Goal: Task Accomplishment & Management: Manage account settings

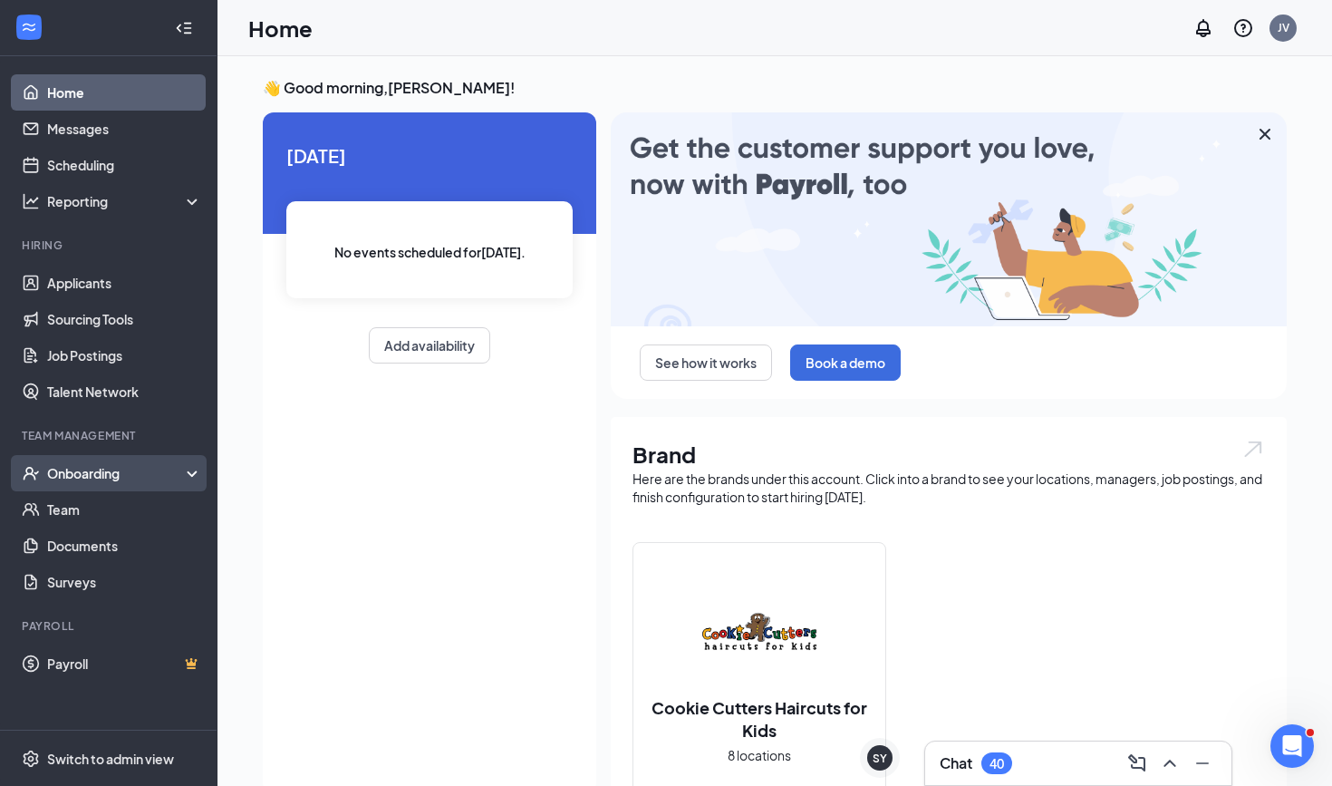
click at [110, 474] on div "Onboarding" at bounding box center [117, 473] width 140 height 18
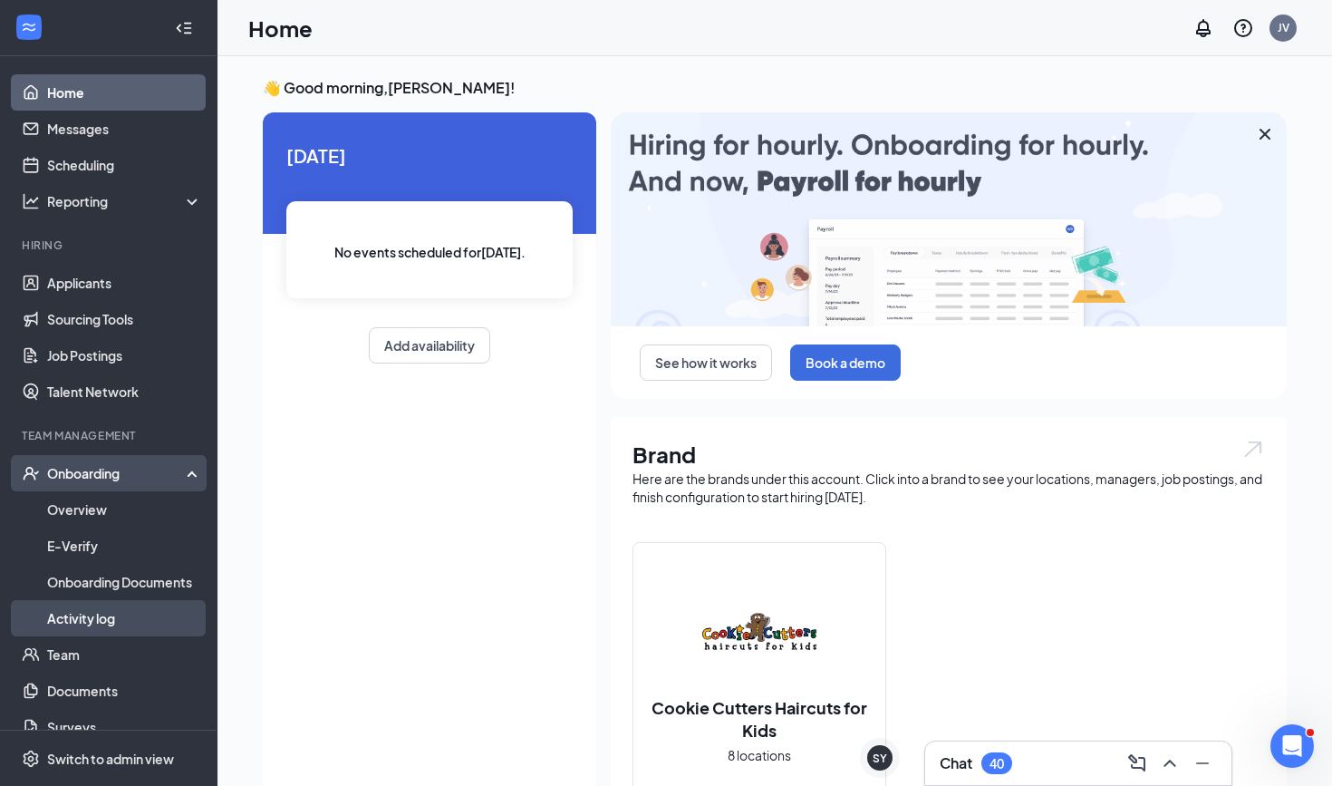
click at [146, 615] on link "Activity log" at bounding box center [124, 618] width 155 height 36
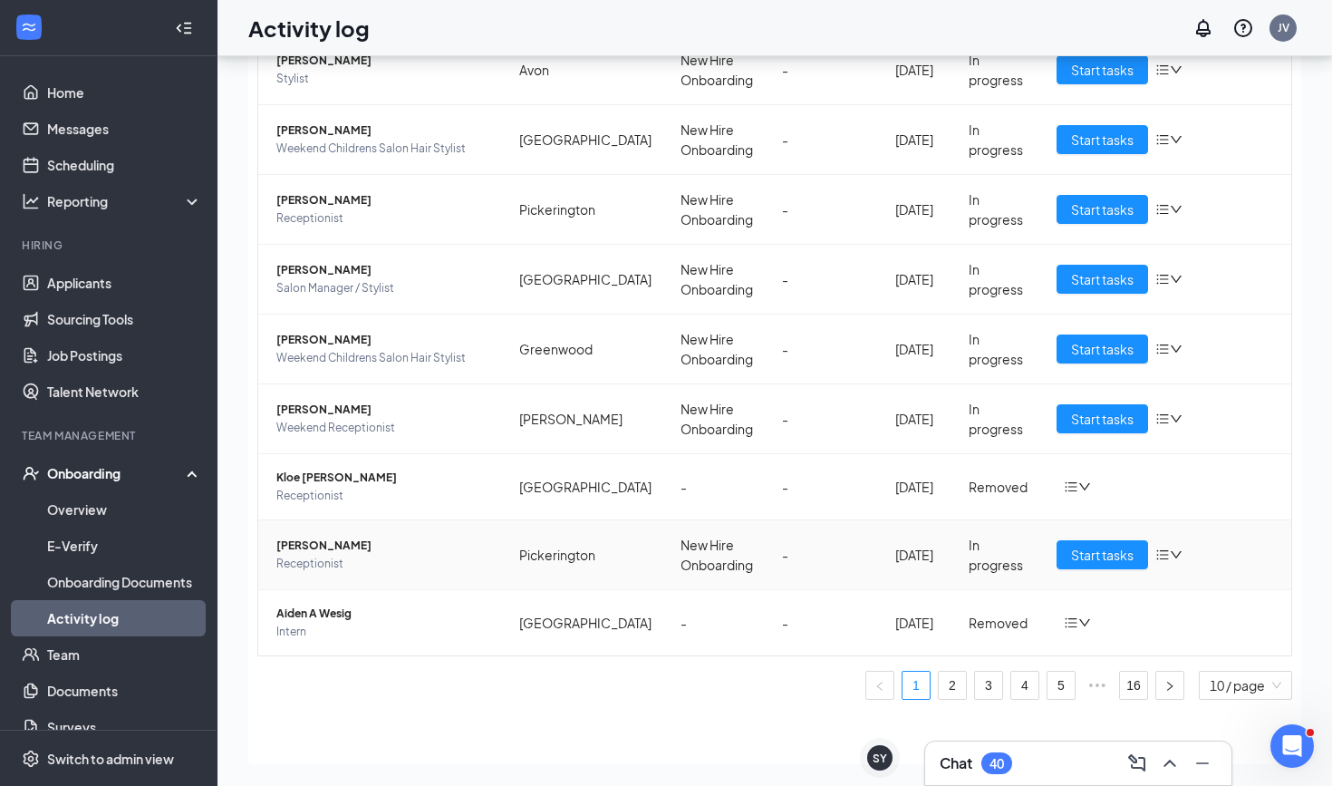
scroll to position [82, 0]
click at [654, 692] on link "2" at bounding box center [952, 685] width 27 height 27
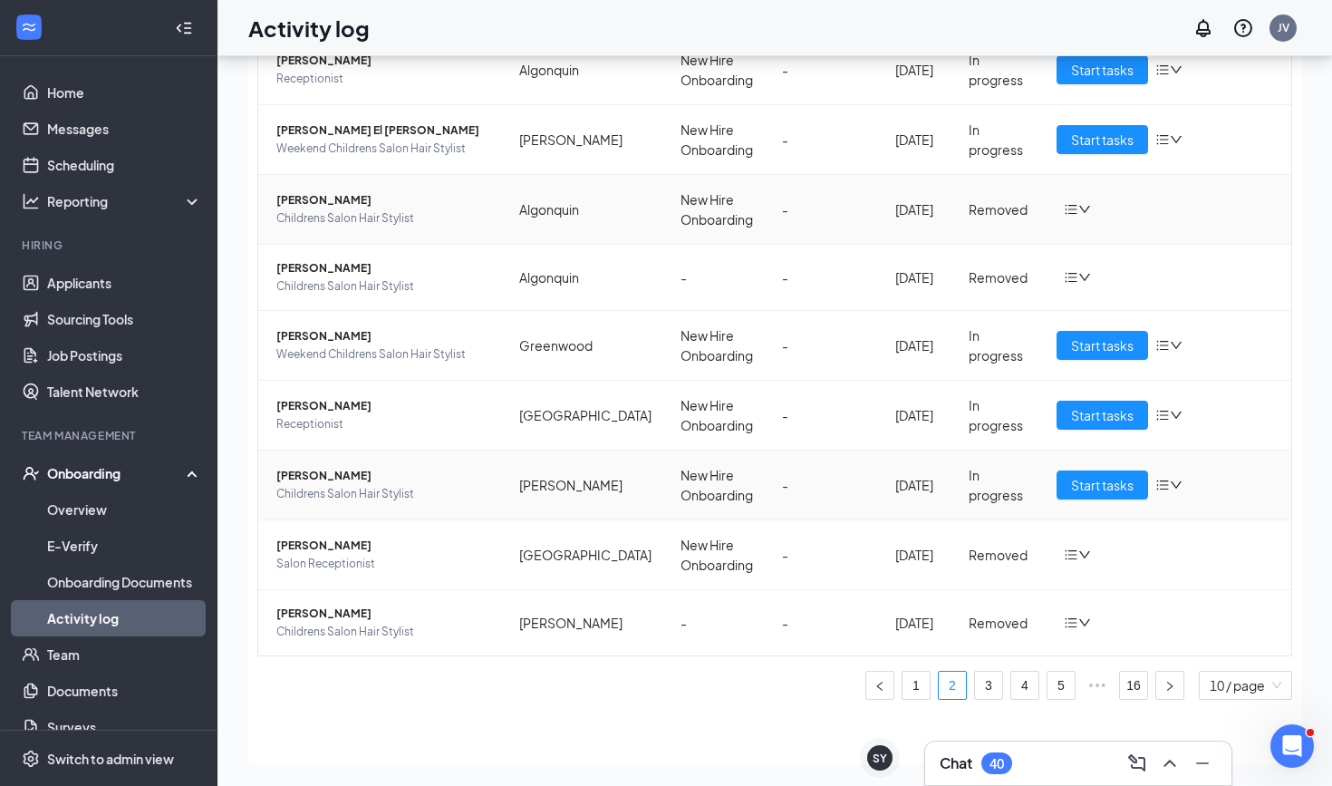
scroll to position [195, 0]
click at [654, 685] on link "3" at bounding box center [988, 685] width 27 height 27
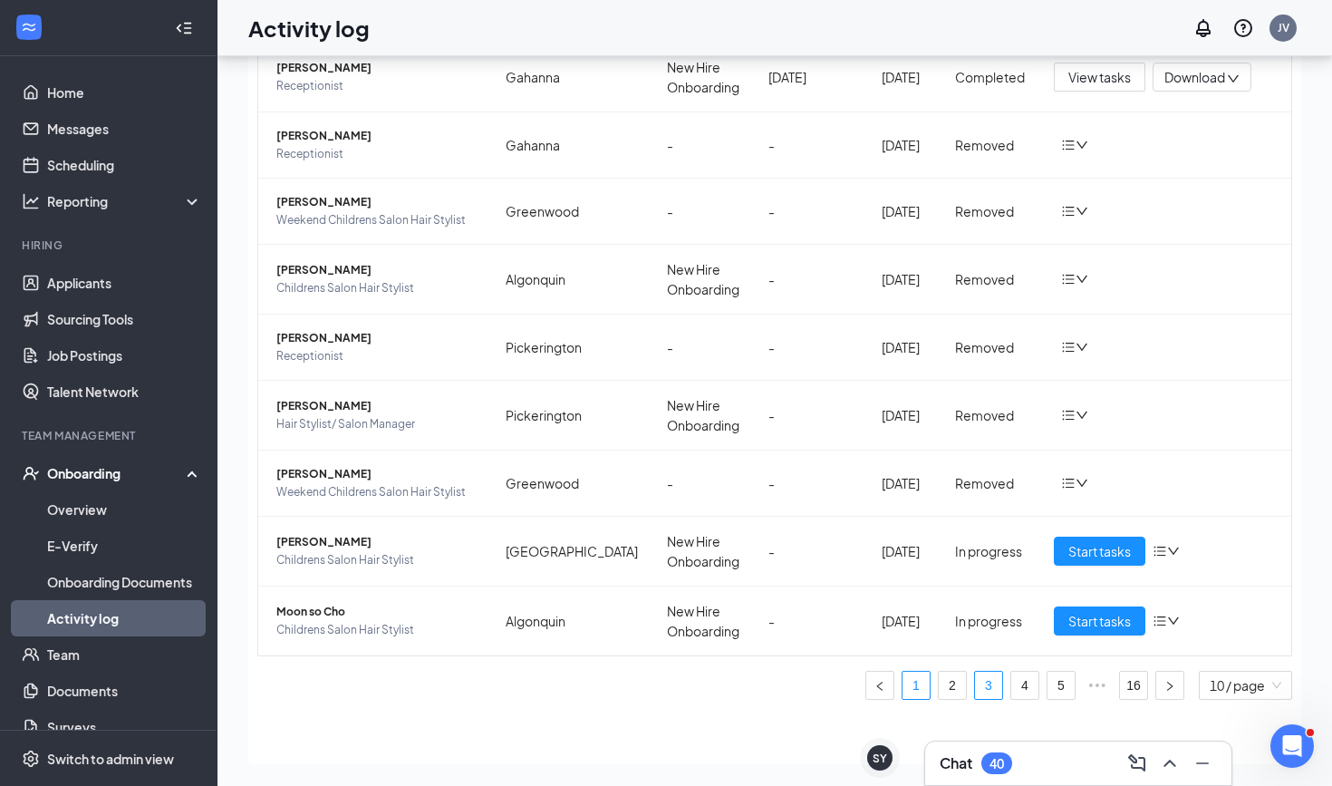
scroll to position [82, 0]
click at [654, 678] on link "1" at bounding box center [916, 685] width 27 height 27
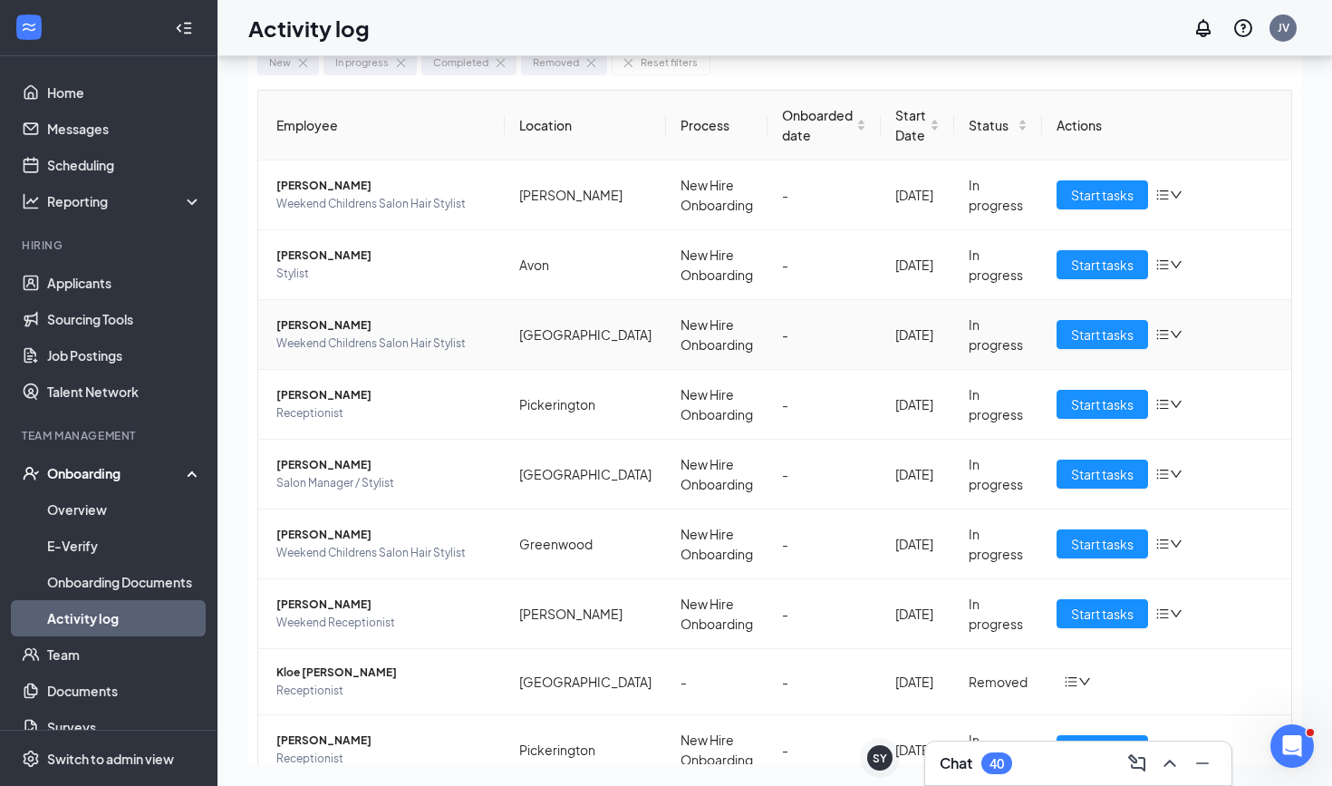
click at [479, 334] on span "[PERSON_NAME]" at bounding box center [383, 325] width 214 height 18
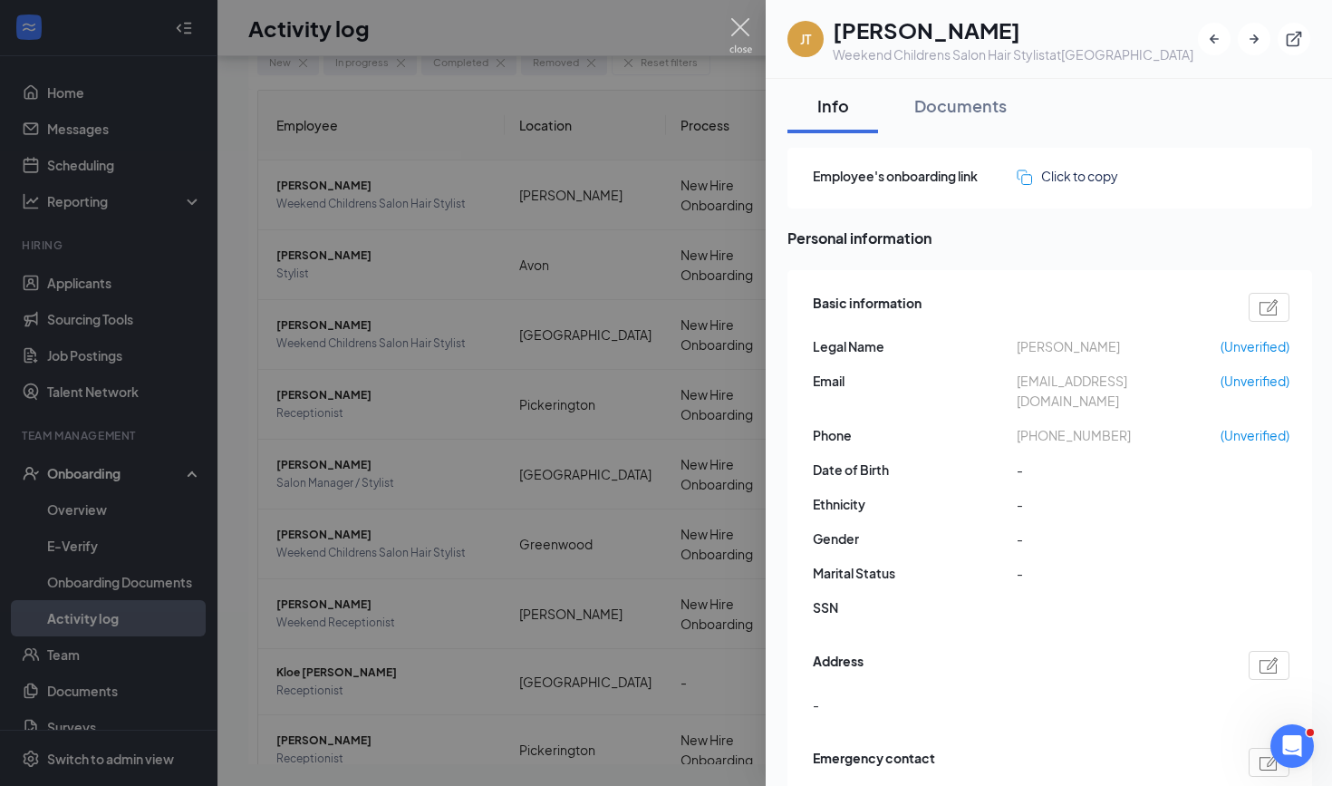
click at [654, 36] on img at bounding box center [741, 35] width 23 height 35
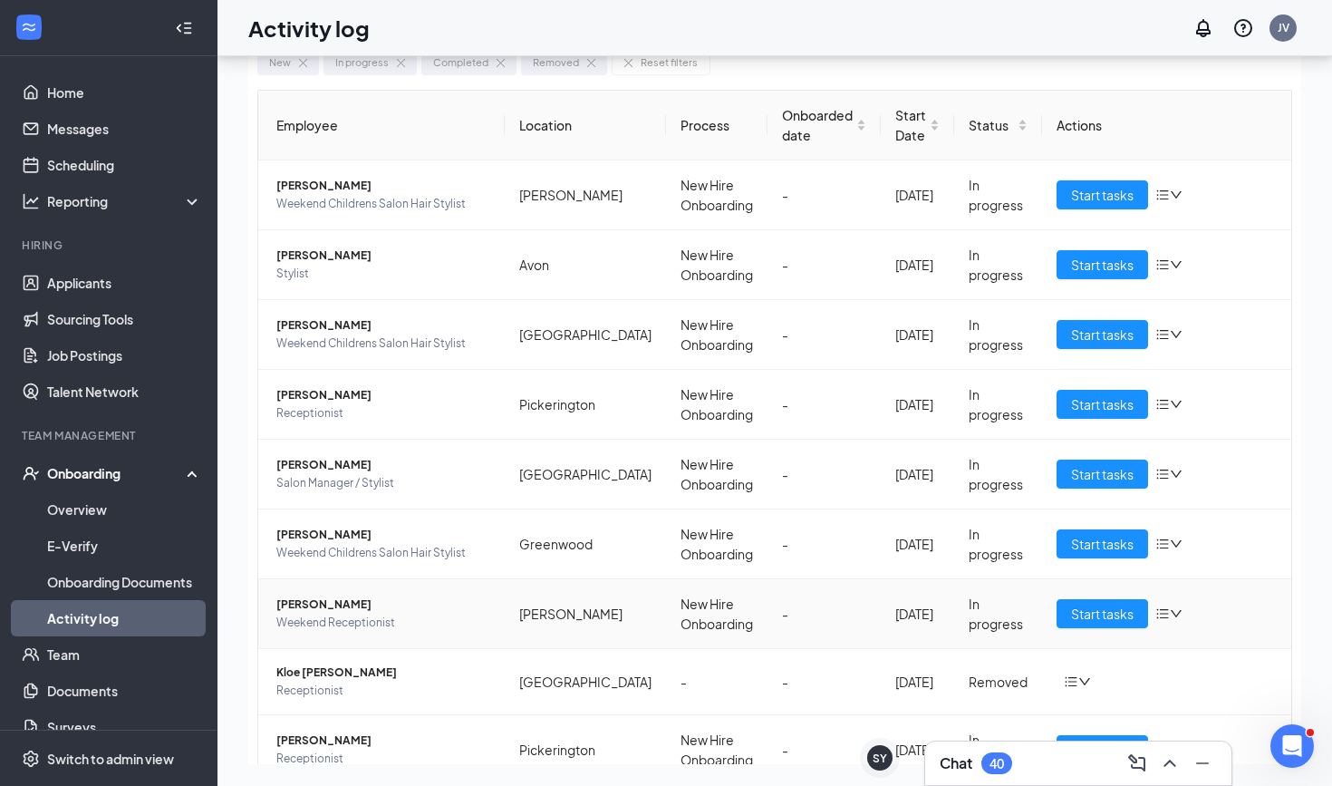
click at [335, 608] on span "[PERSON_NAME]" at bounding box center [383, 605] width 214 height 18
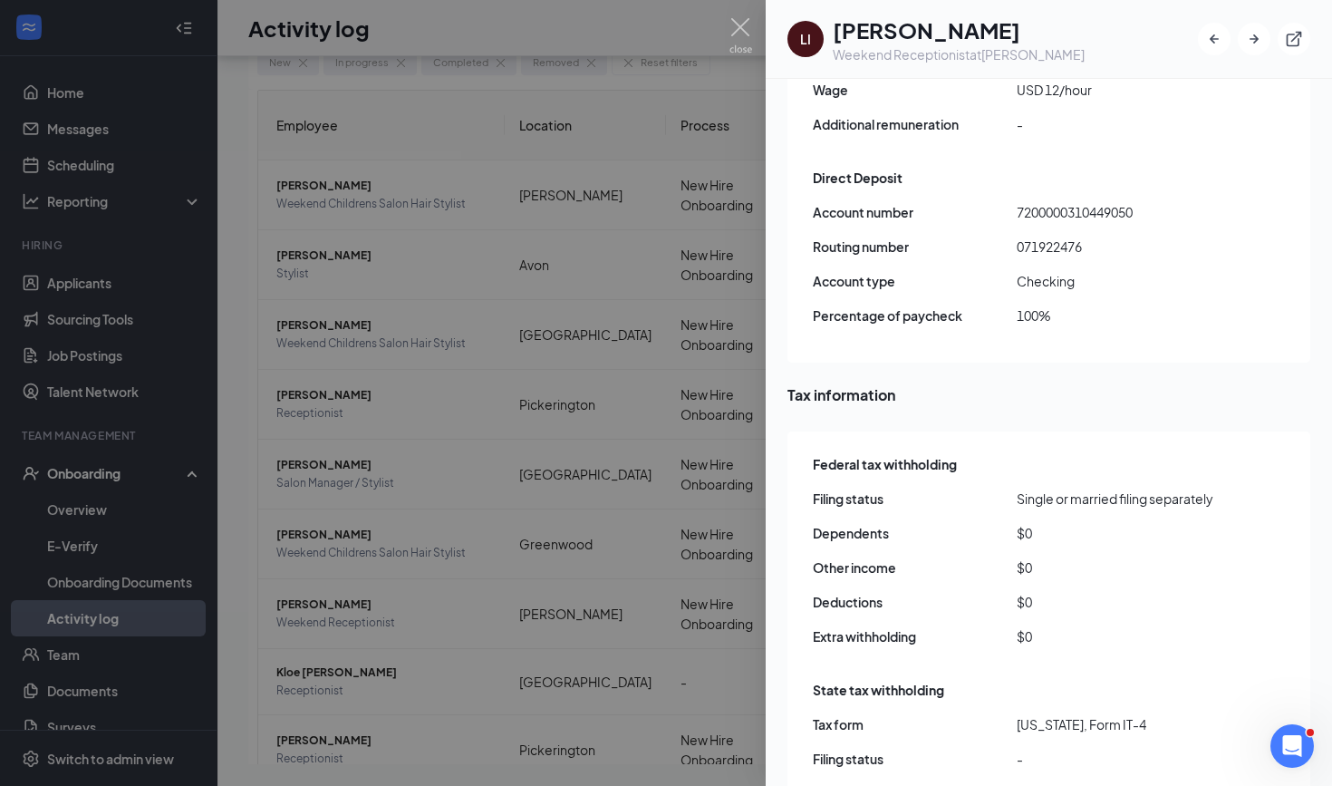
scroll to position [1419, 0]
click at [654, 29] on img at bounding box center [741, 35] width 23 height 35
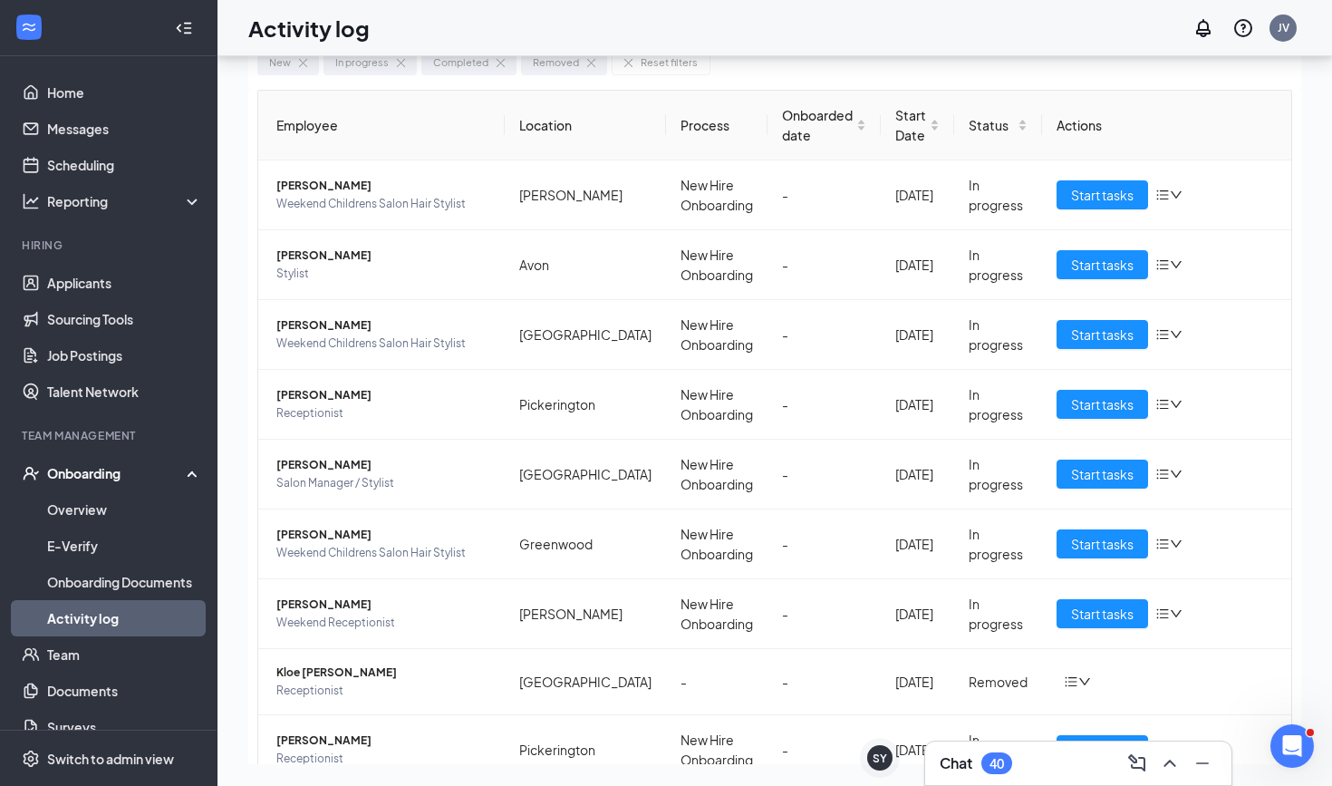
scroll to position [101, 0]
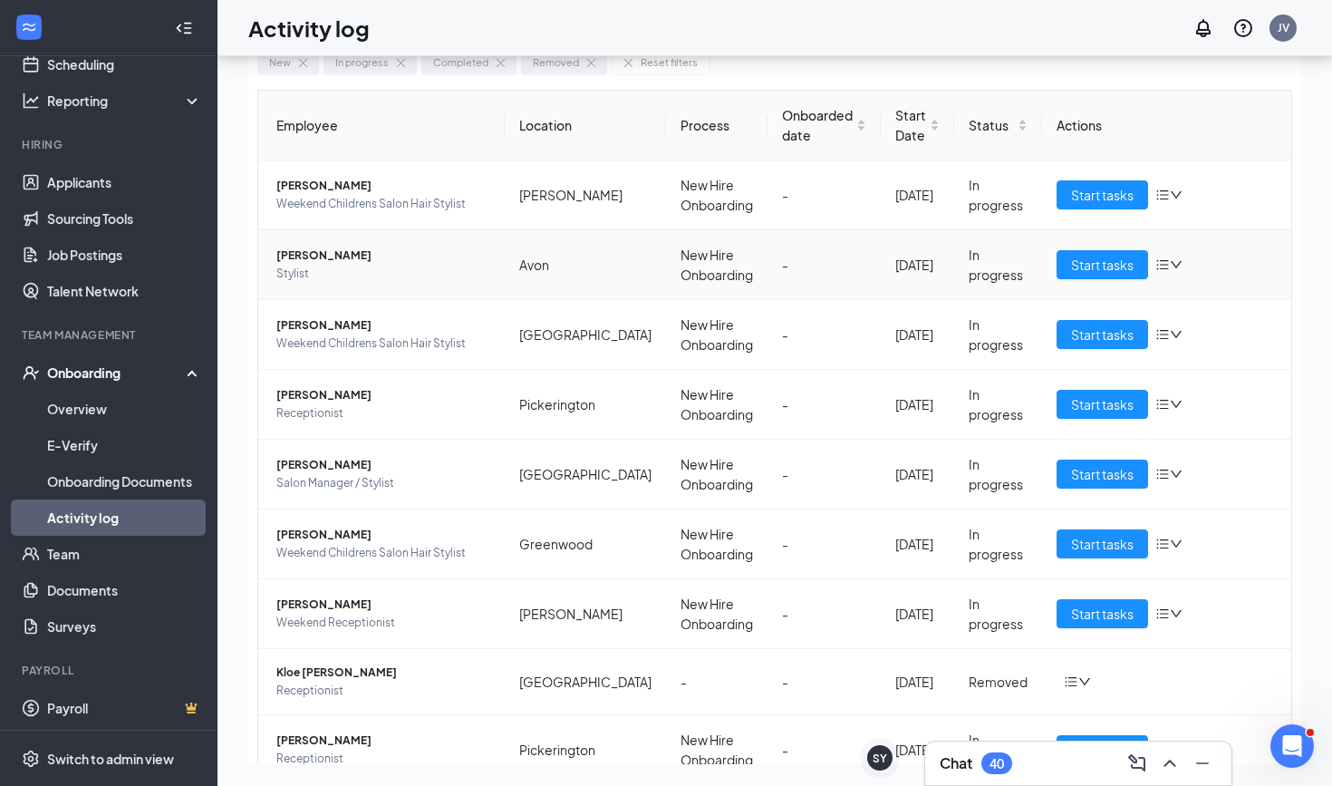
click at [381, 272] on span "Stylist" at bounding box center [383, 274] width 214 height 18
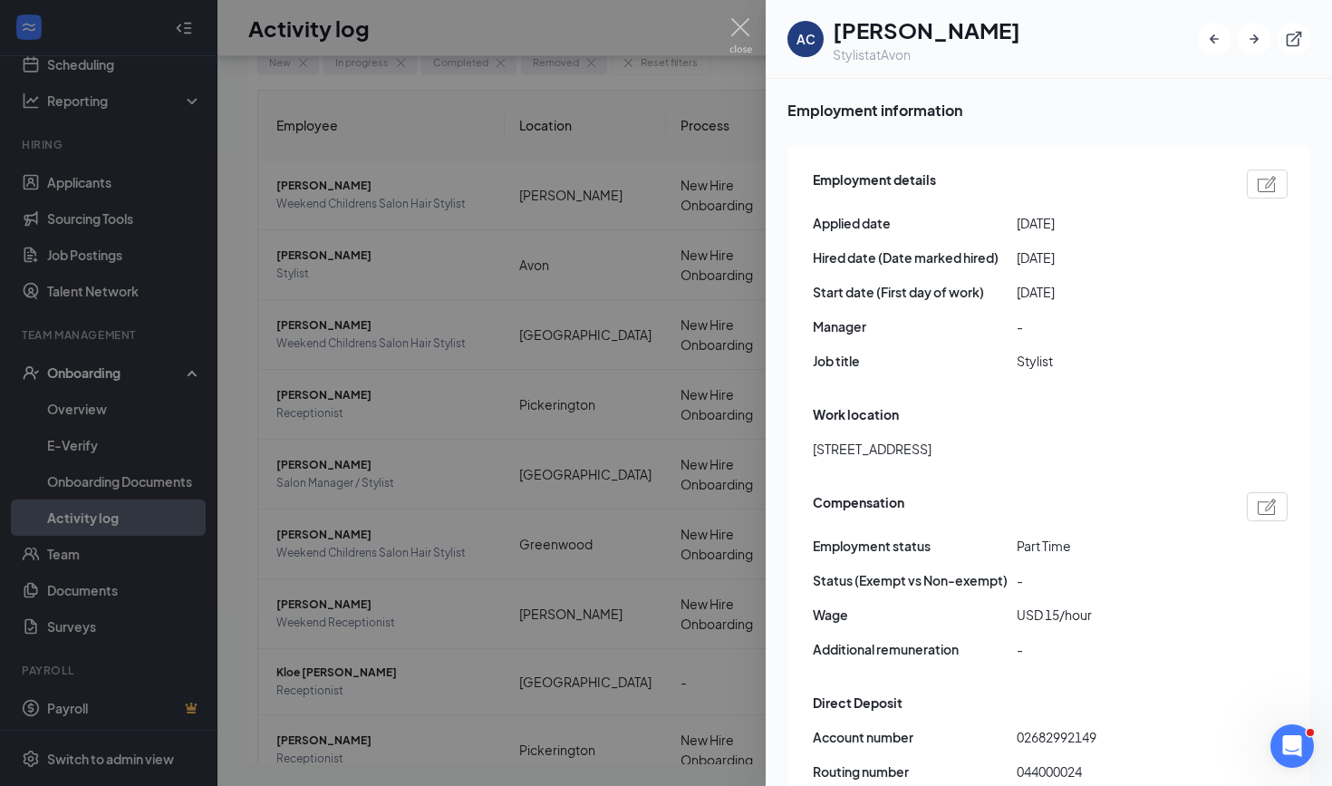
scroll to position [875, 0]
click at [393, 514] on div at bounding box center [666, 393] width 1332 height 786
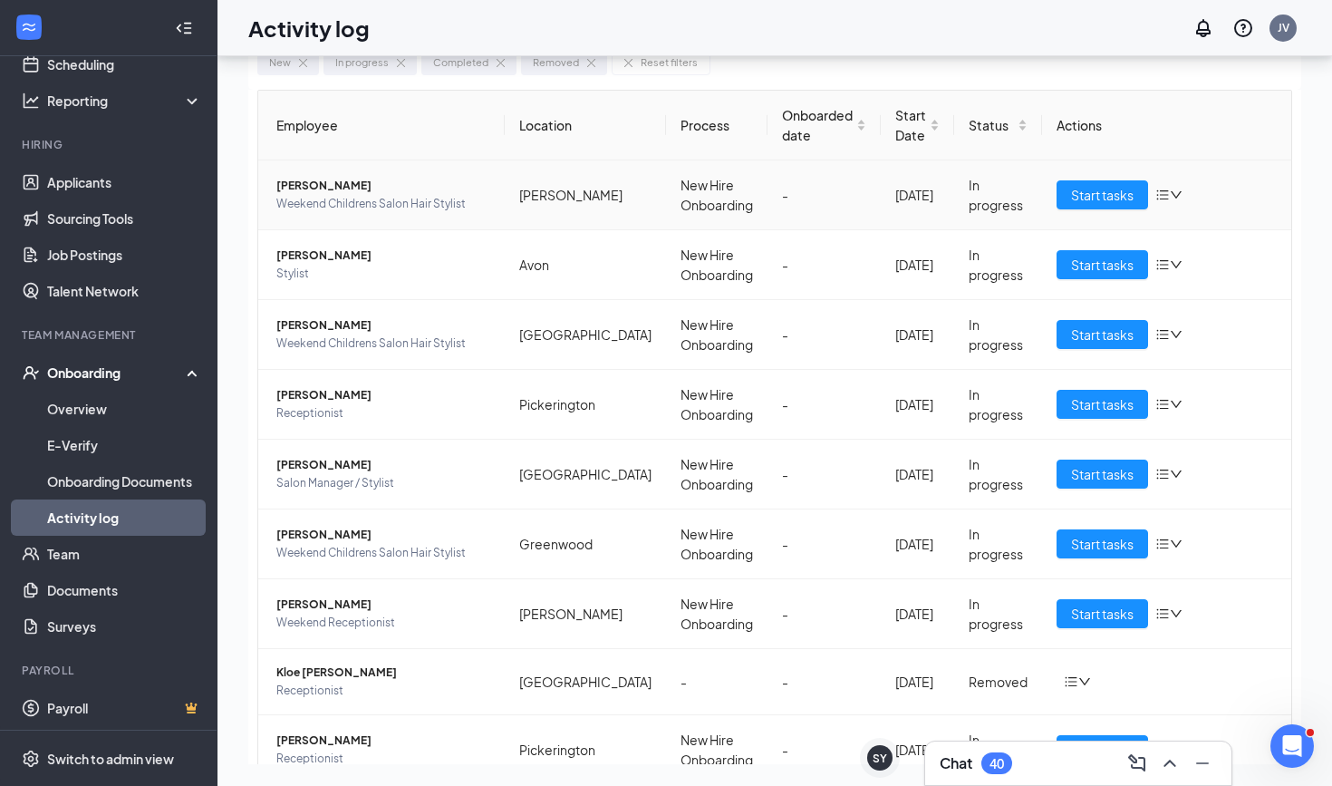
click at [373, 199] on span "Weekend Childrens Salon Hair Stylist" at bounding box center [383, 204] width 214 height 18
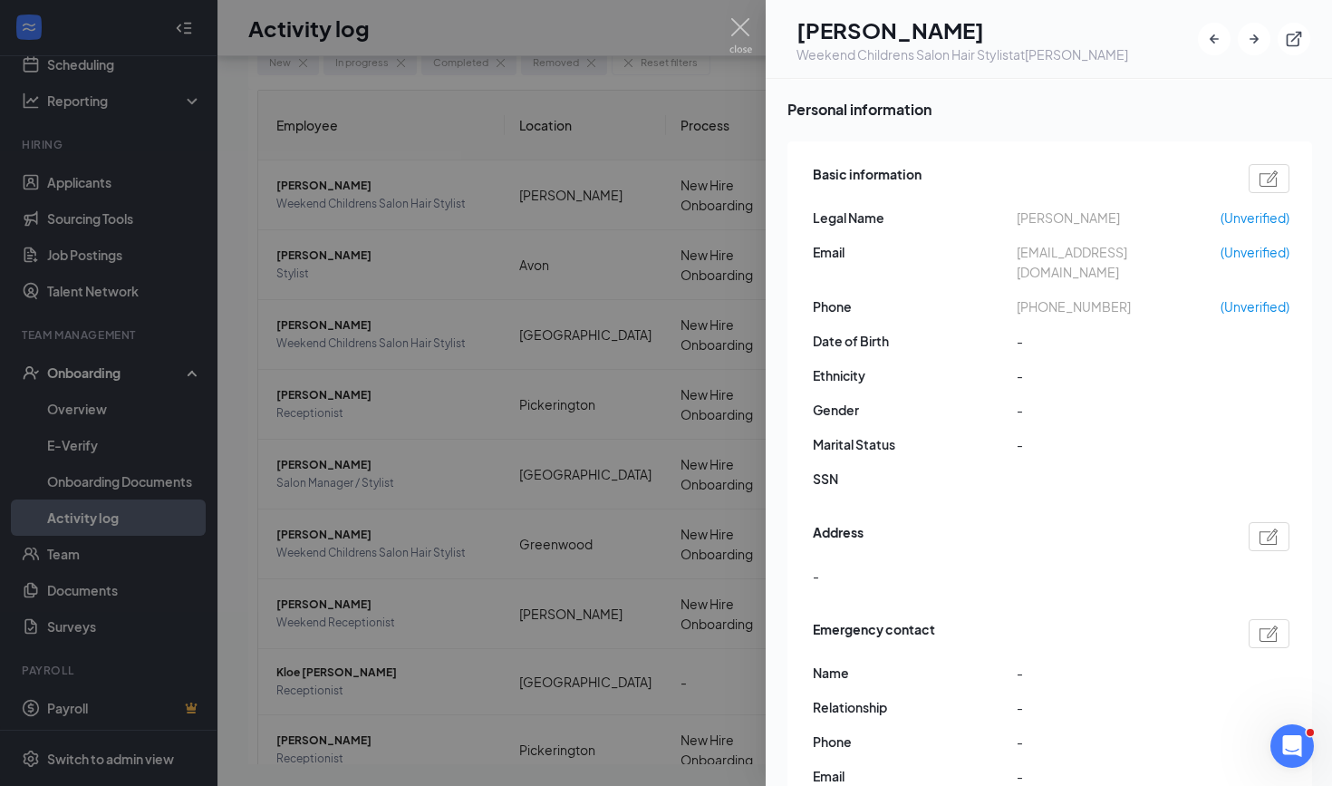
scroll to position [125, 0]
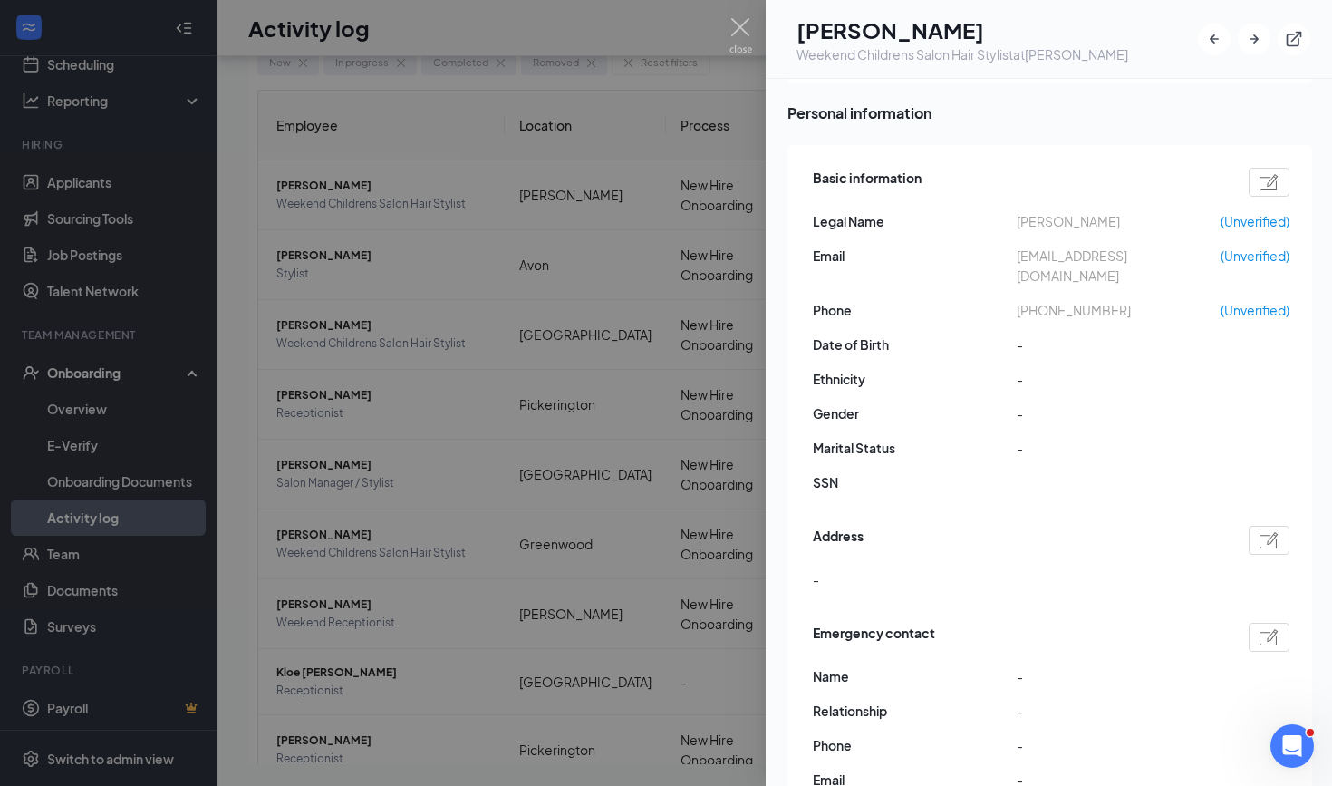
click at [484, 400] on div at bounding box center [666, 393] width 1332 height 786
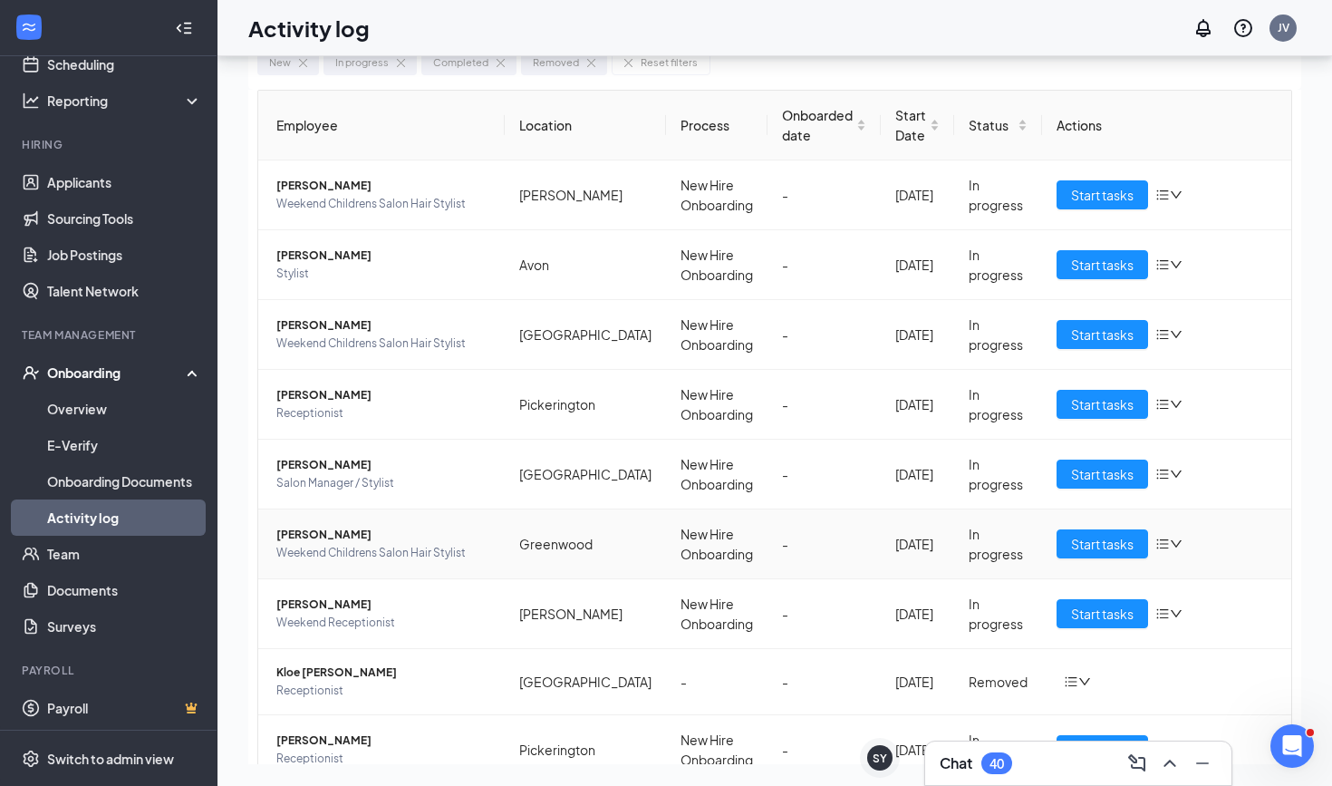
click at [444, 535] on span "[PERSON_NAME]" at bounding box center [383, 535] width 214 height 18
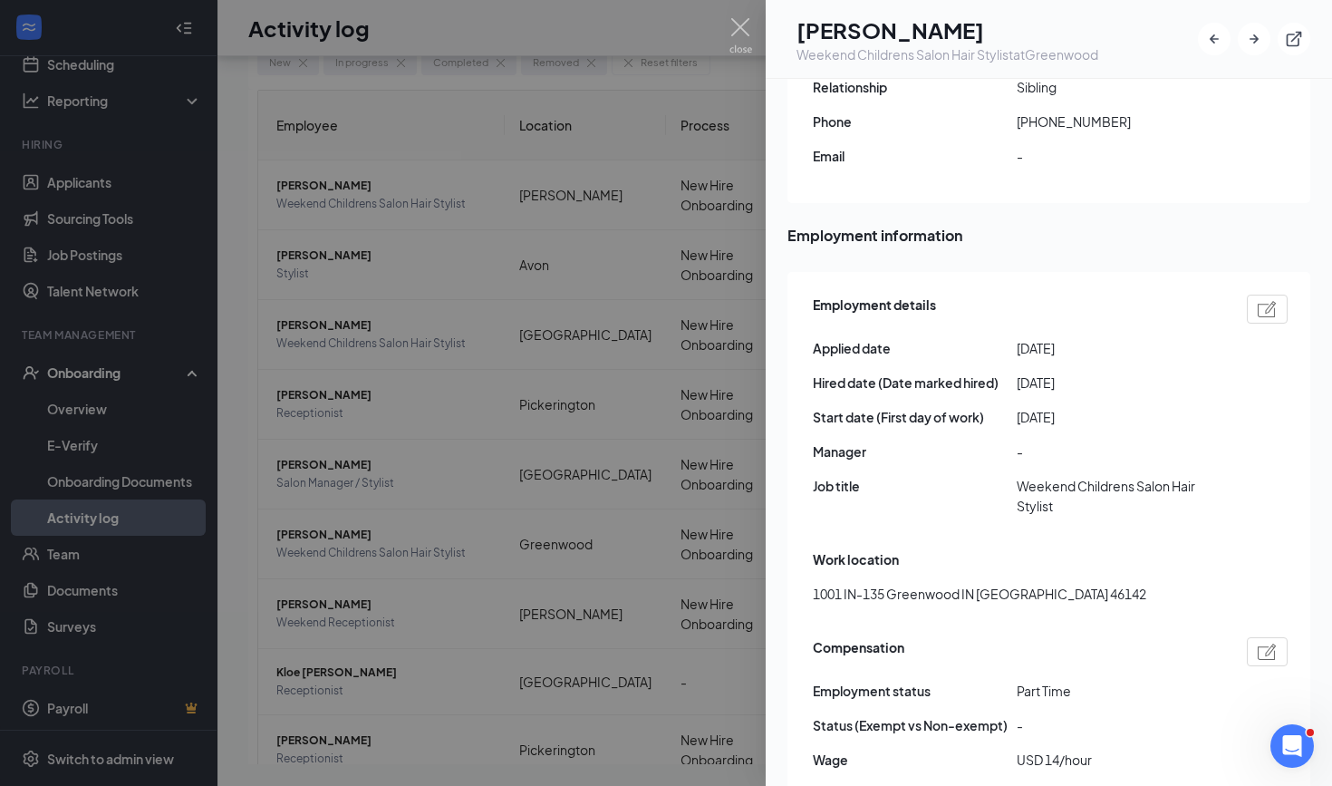
scroll to position [920, 0]
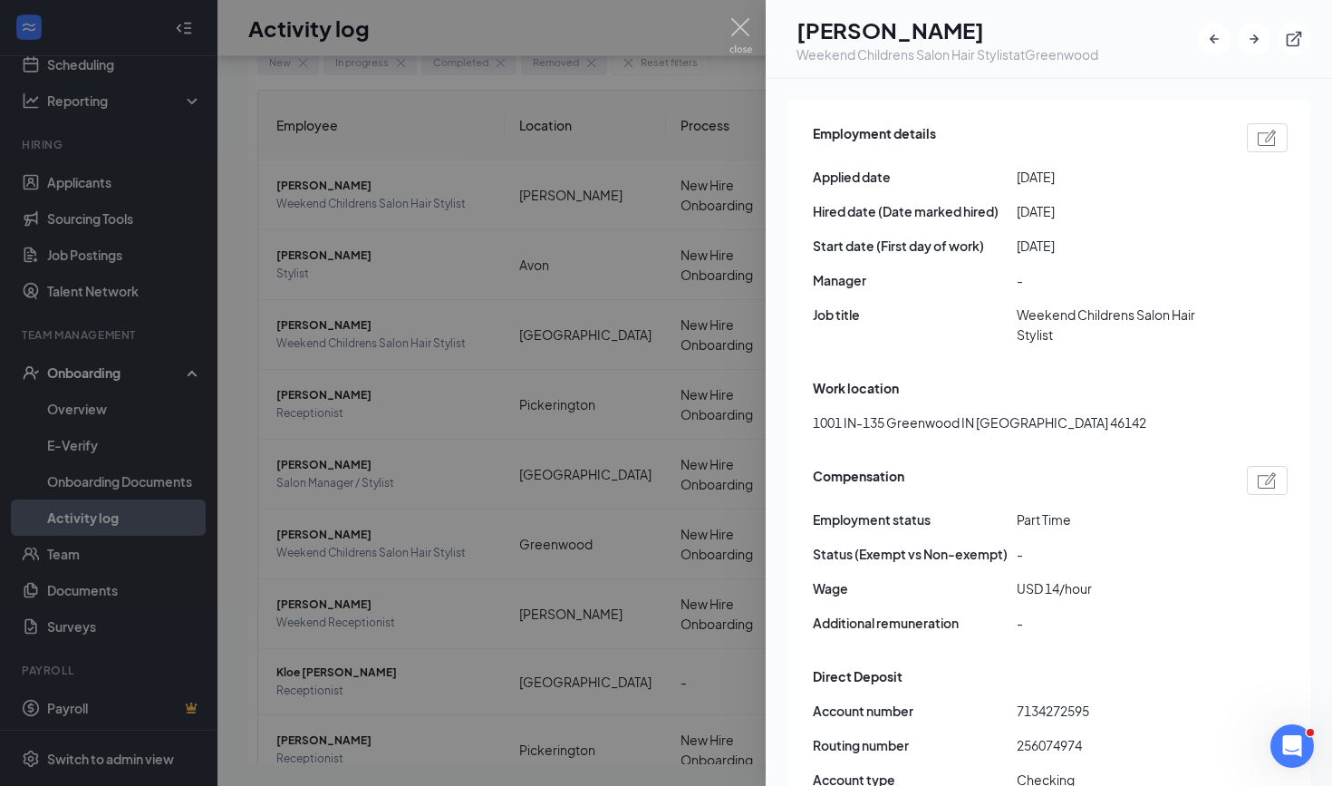
click at [654, 17] on div at bounding box center [666, 393] width 1332 height 786
